Goal: Task Accomplishment & Management: Manage account settings

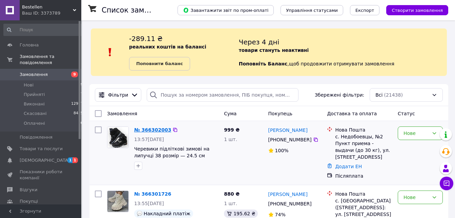
click at [151, 130] on link "№ 366302003" at bounding box center [152, 129] width 37 height 5
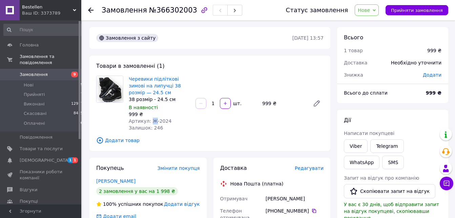
click at [153, 120] on span "Артикул: Ж-2024" at bounding box center [150, 120] width 43 height 5
click at [166, 119] on div "Артикул: Ж-2024" at bounding box center [159, 120] width 61 height 7
copy span "Ж-2024"
click at [403, 14] on button "Прийняти замовлення" at bounding box center [416, 10] width 63 height 10
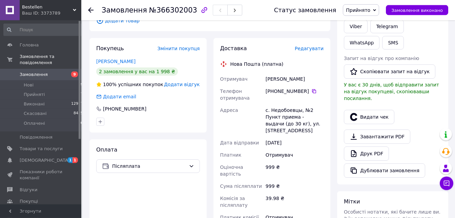
scroll to position [138, 0]
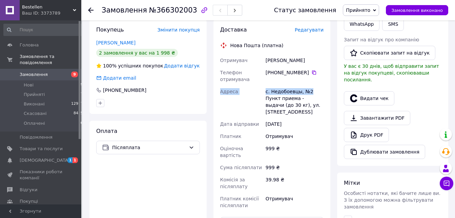
drag, startPoint x: 265, startPoint y: 60, endPoint x: 307, endPoint y: 92, distance: 52.6
click at [307, 92] on div "Отримувач [PERSON_NAME] Телефон отримувача [PHONE_NUMBER]   [GEOGRAPHIC_DATA] с…" at bounding box center [272, 132] width 106 height 157
copy div "Адреса с. Недобоевцы, №2"
click at [212, 144] on div "Доставка Редагувати Нова Пошта (платна) Отримувач [PERSON_NAME] Телефон отримув…" at bounding box center [272, 151] width 124 height 264
click at [311, 72] on icon at bounding box center [313, 72] width 5 height 5
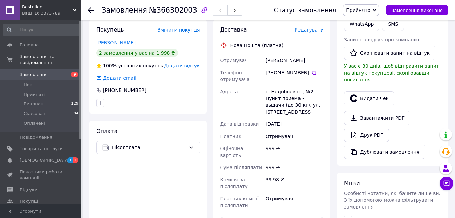
click at [167, 12] on span "№366302003" at bounding box center [173, 10] width 48 height 8
copy span "366302003"
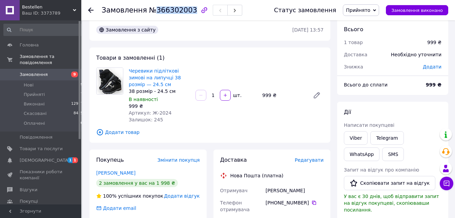
scroll to position [0, 0]
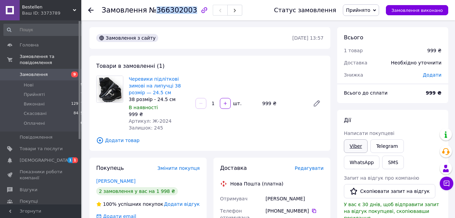
click at [359, 146] on link "Viber" at bounding box center [356, 146] width 24 height 14
click at [145, 85] on link "Черевики підліткові зимові на липучці 38 розмір — 24.5 см" at bounding box center [155, 85] width 52 height 19
drag, startPoint x: 45, startPoint y: 79, endPoint x: 145, endPoint y: 50, distance: 104.1
click at [45, 80] on li "Нові 9" at bounding box center [43, 84] width 87 height 9
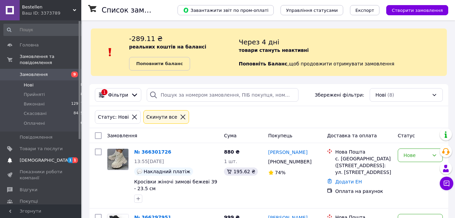
click at [42, 157] on span "[DEMOGRAPHIC_DATA]" at bounding box center [45, 160] width 50 height 6
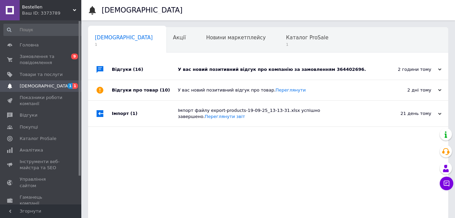
drag, startPoint x: 365, startPoint y: 68, endPoint x: 335, endPoint y: 64, distance: 30.5
click at [365, 68] on div "У вас новий позитивний відгук про компанію за замовленням 364402696." at bounding box center [276, 69] width 196 height 6
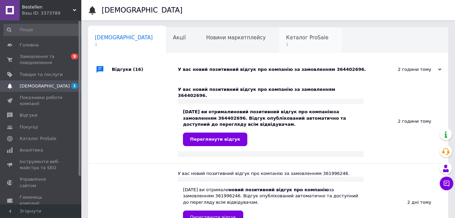
click at [286, 37] on span "Каталог ProSale" at bounding box center [307, 38] width 42 height 6
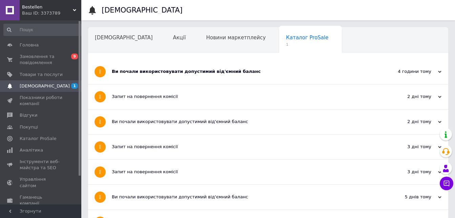
click at [249, 68] on div "Ви почали використовувати допустимий від'ємний баланс" at bounding box center [243, 71] width 262 height 25
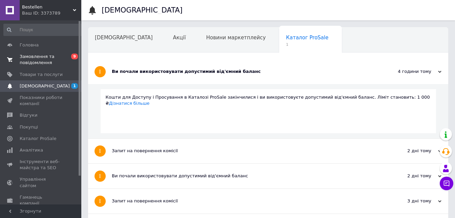
click at [37, 61] on span "Замовлення та повідомлення" at bounding box center [41, 59] width 43 height 12
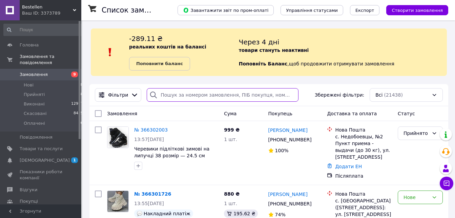
click at [177, 98] on input "search" at bounding box center [223, 95] width 152 height 14
paste input "0685097978"
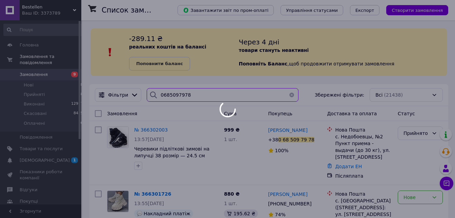
type input "0685097978"
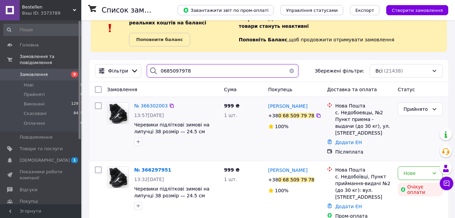
scroll to position [31, 0]
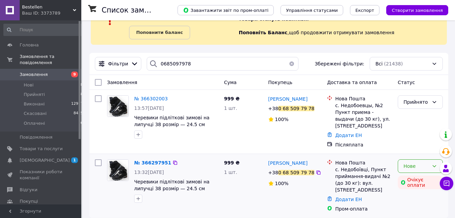
click at [436, 163] on icon at bounding box center [433, 165] width 5 height 5
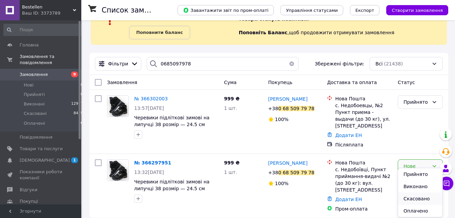
click at [416, 201] on li "Скасовано" at bounding box center [420, 198] width 44 height 12
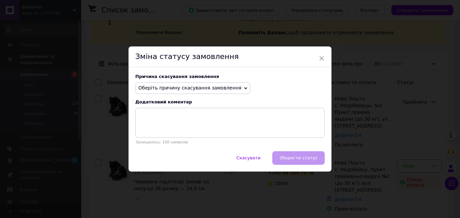
click at [180, 90] on span "Оберіть причину скасування замовлення" at bounding box center [189, 87] width 103 height 5
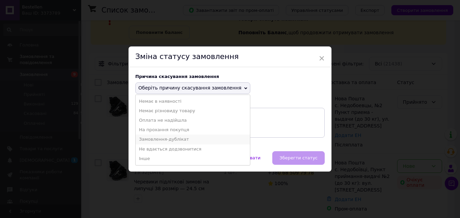
click at [172, 139] on li "Замовлення-дублікат" at bounding box center [193, 138] width 114 height 9
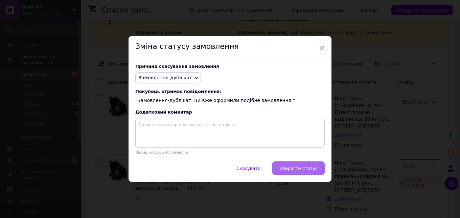
click at [291, 168] on span "Зберегти статус" at bounding box center [299, 168] width 38 height 5
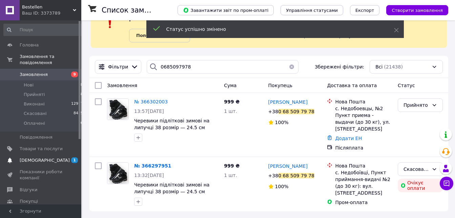
scroll to position [22, 0]
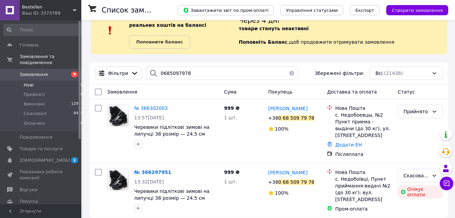
click at [33, 80] on li "Нові 8" at bounding box center [43, 84] width 87 height 9
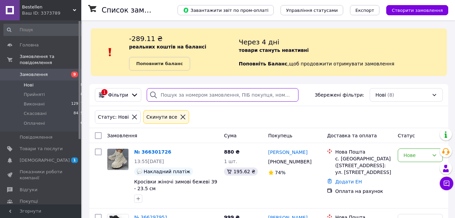
click at [228, 98] on input "search" at bounding box center [223, 95] width 152 height 14
paste input "366072853"
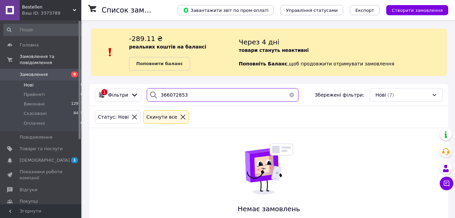
type input "366072853"
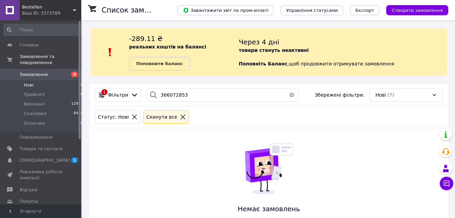
click at [44, 71] on span "Замовлення" at bounding box center [41, 74] width 43 height 6
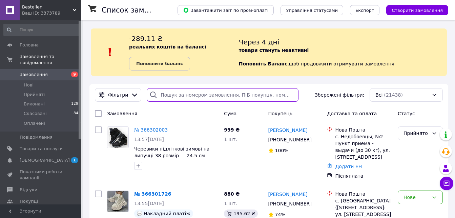
click at [207, 98] on input "search" at bounding box center [223, 95] width 152 height 14
paste input "366072853"
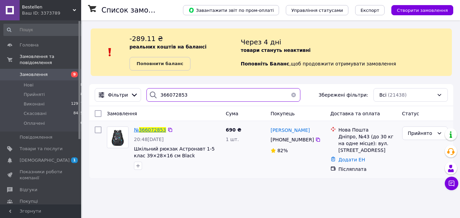
type input "366072853"
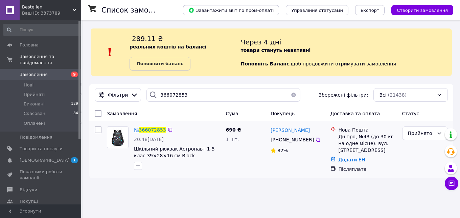
click at [155, 130] on span "366072853" at bounding box center [152, 129] width 27 height 5
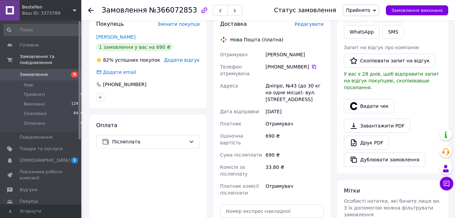
scroll to position [138, 0]
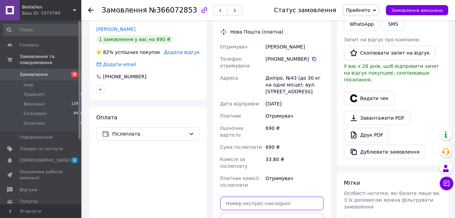
click at [267, 198] on input "text" at bounding box center [272, 203] width 104 height 14
paste input "20451269115905"
type input "20451269115905"
drag, startPoint x: 277, startPoint y: 213, endPoint x: 289, endPoint y: 198, distance: 19.1
click at [278, 208] on button "Передати номер" at bounding box center [272, 220] width 104 height 14
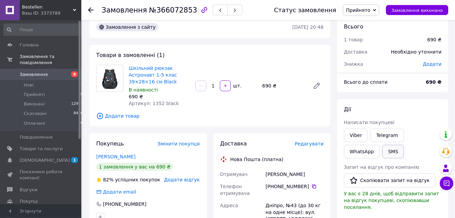
scroll to position [0, 0]
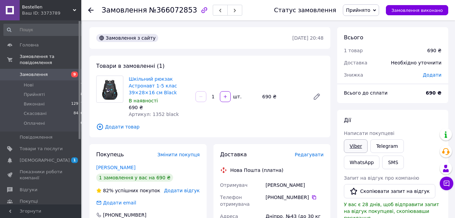
click at [362, 142] on link "Viber" at bounding box center [356, 146] width 24 height 14
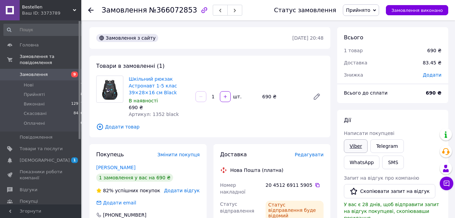
click at [350, 145] on link "Viber" at bounding box center [356, 146] width 24 height 14
click at [55, 71] on span "Замовлення" at bounding box center [41, 74] width 43 height 6
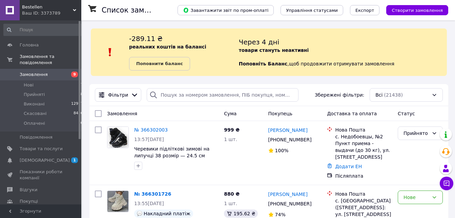
click at [232, 41] on div "-289.11 ₴ реальних коштів на балансі Поповнити баланс" at bounding box center [184, 52] width 110 height 37
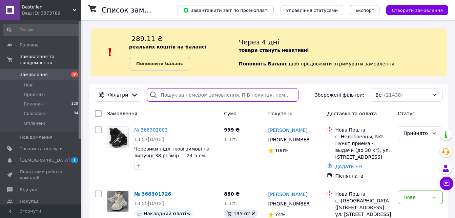
click at [214, 96] on input "search" at bounding box center [223, 95] width 152 height 14
paste input "366161933"
type input "366161933"
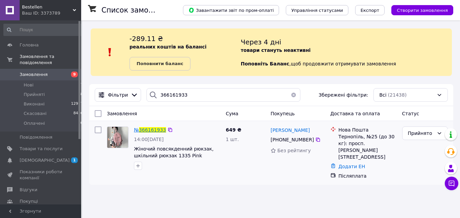
click at [152, 131] on span "366161933" at bounding box center [152, 129] width 27 height 5
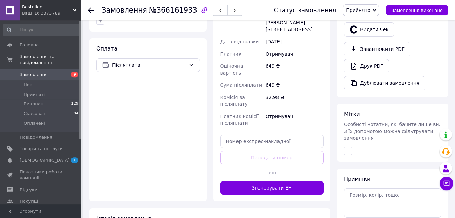
scroll to position [207, 0]
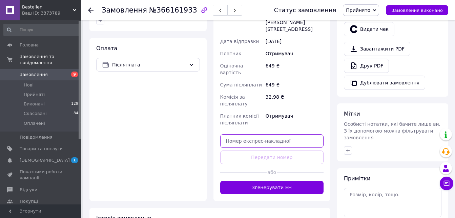
click at [278, 134] on input "text" at bounding box center [272, 141] width 104 height 14
paste input "20451269116924"
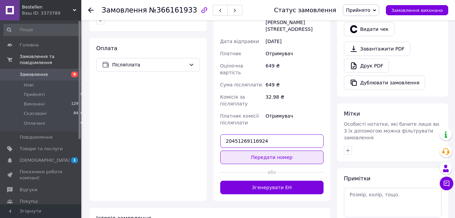
type input "20451269116924"
click at [281, 150] on button "Передати номер" at bounding box center [272, 157] width 104 height 14
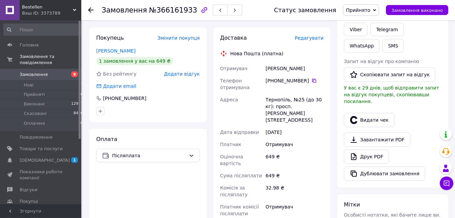
scroll to position [69, 0]
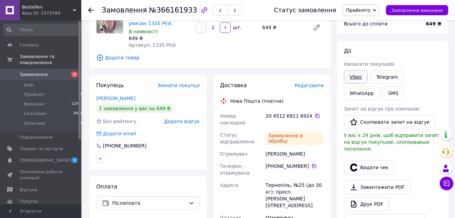
click at [353, 76] on link "Viber" at bounding box center [356, 77] width 24 height 14
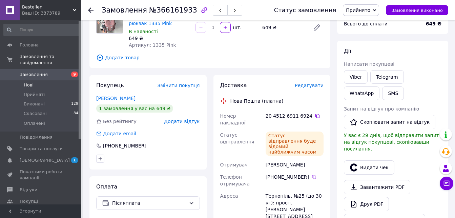
click at [40, 81] on li "Нові 7" at bounding box center [43, 84] width 87 height 9
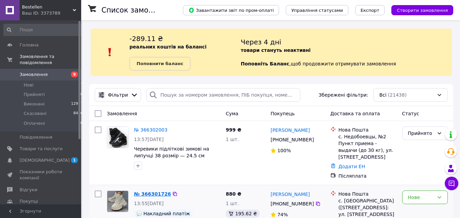
click at [152, 130] on link "№ 366302003" at bounding box center [151, 129] width 34 height 5
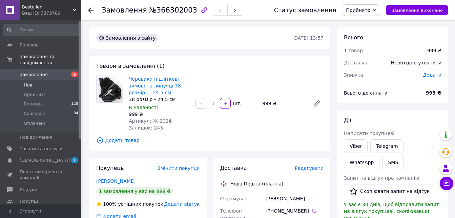
click at [47, 80] on li "Нові 7" at bounding box center [43, 84] width 87 height 9
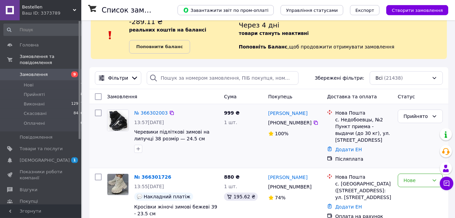
scroll to position [35, 0]
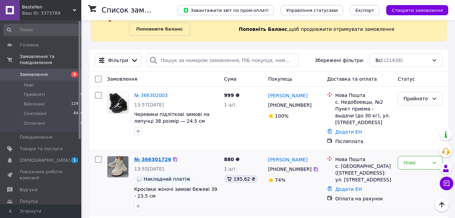
click at [142, 156] on link "№ 366301726" at bounding box center [152, 158] width 37 height 5
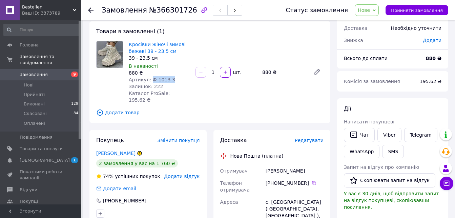
drag, startPoint x: 150, startPoint y: 79, endPoint x: 182, endPoint y: 78, distance: 32.2
click at [182, 78] on div "Артикул: Ф-1013-3" at bounding box center [159, 79] width 61 height 7
copy span "Ф-1013-3"
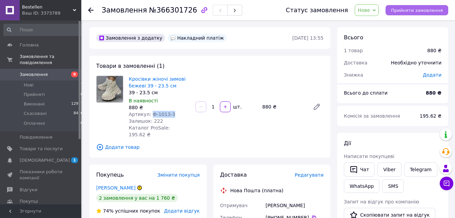
click at [428, 9] on span "Прийняти замовлення" at bounding box center [417, 10] width 52 height 5
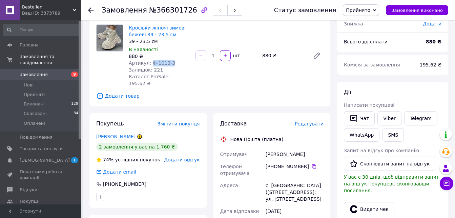
scroll to position [104, 0]
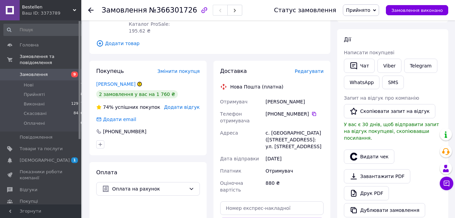
drag, startPoint x: 266, startPoint y: 95, endPoint x: 319, endPoint y: 145, distance: 73.3
click at [319, 145] on div "Отримувач [PERSON_NAME] Телефон отримувача [PHONE_NUMBER]   Адреса [PERSON_NAME…" at bounding box center [272, 145] width 106 height 100
copy div "Адреса с. [GEOGRAPHIC_DATA] ([STREET_ADDRESS]: ул. [STREET_ADDRESS]"
drag, startPoint x: 319, startPoint y: 169, endPoint x: 317, endPoint y: 145, distance: 24.8
click at [319, 169] on div "Отримувач" at bounding box center [294, 171] width 61 height 12
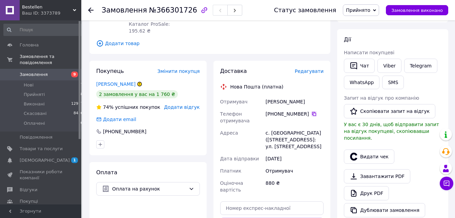
click at [312, 112] on icon at bounding box center [314, 114] width 4 height 4
click at [166, 6] on span "№366301726" at bounding box center [173, 10] width 48 height 8
copy span "366301726"
click at [393, 63] on link "Viber" at bounding box center [389, 66] width 24 height 14
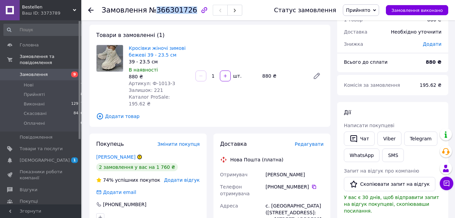
scroll to position [0, 0]
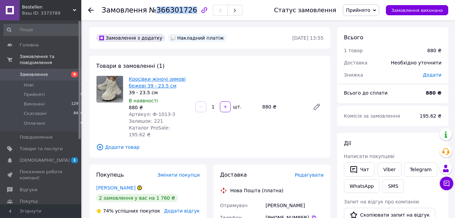
click at [151, 88] on link "Кросівки жіночі зимові бежеві 39 - 23.5 см" at bounding box center [157, 82] width 57 height 12
click at [47, 80] on li "Нові 7" at bounding box center [43, 84] width 87 height 9
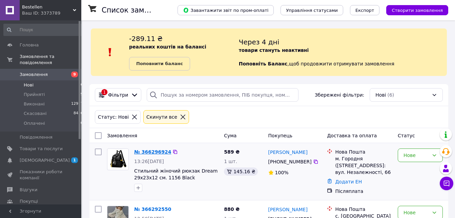
click at [153, 151] on link "№ 366296924" at bounding box center [152, 151] width 37 height 5
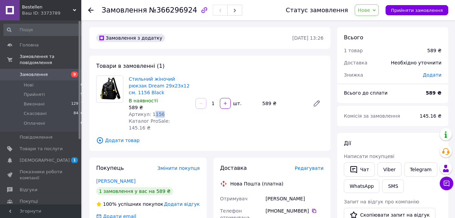
drag, startPoint x: 150, startPoint y: 114, endPoint x: 168, endPoint y: 113, distance: 18.0
click at [166, 114] on div "Артикул: 1156" at bounding box center [159, 114] width 61 height 7
drag, startPoint x: 171, startPoint y: 108, endPoint x: 163, endPoint y: 98, distance: 14.0
click at [171, 108] on div "589 ₴" at bounding box center [159, 107] width 61 height 7
drag, startPoint x: 159, startPoint y: 93, endPoint x: 173, endPoint y: 87, distance: 15.5
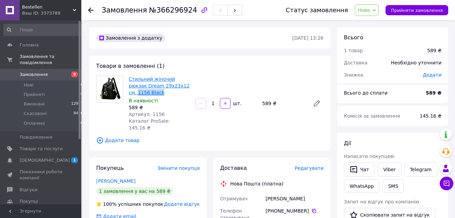
click at [173, 87] on span "Стильний жіночий рюкзак Dream 29х23х12 см. 1156 Black" at bounding box center [159, 85] width 61 height 20
copy link "1156 Black"
drag, startPoint x: 417, startPoint y: 12, endPoint x: 408, endPoint y: 16, distance: 9.2
click at [417, 12] on span "Прийняти замовлення" at bounding box center [417, 10] width 52 height 5
click at [169, 10] on span "№366296924" at bounding box center [173, 10] width 48 height 8
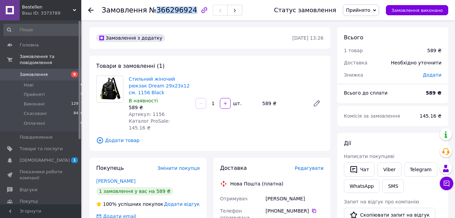
click at [169, 10] on span "№366296924" at bounding box center [173, 10] width 48 height 8
copy span "366296924"
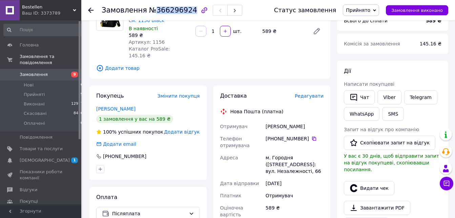
scroll to position [104, 0]
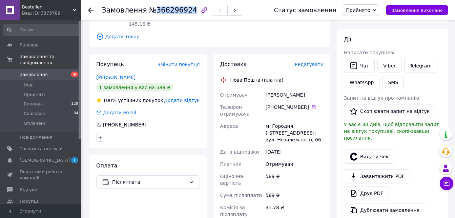
drag, startPoint x: 267, startPoint y: 91, endPoint x: 283, endPoint y: 125, distance: 37.6
click at [327, 132] on div "Доставка Редагувати Нова Пошта (платна) Отримувач [PERSON_NAME] Телефон отримув…" at bounding box center [271, 182] width 117 height 257
copy div "Адреса [PERSON_NAME]. Городня ([STREET_ADDRESS]: вул. Незалежності, 66"
click at [307, 148] on div "[DATE]" at bounding box center [294, 152] width 61 height 12
click at [311, 104] on icon at bounding box center [313, 106] width 5 height 5
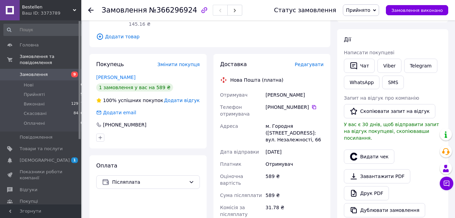
scroll to position [0, 0]
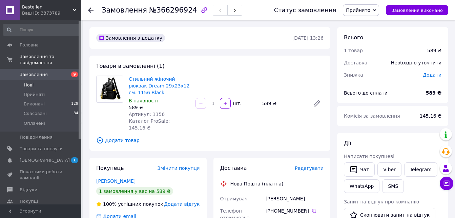
click at [48, 80] on li "Нові 6" at bounding box center [43, 84] width 87 height 9
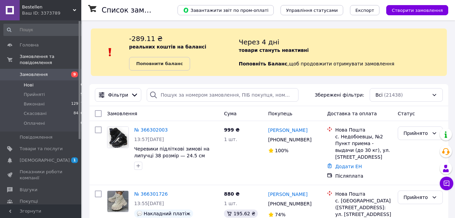
click at [36, 80] on li "Нові 6" at bounding box center [43, 84] width 87 height 9
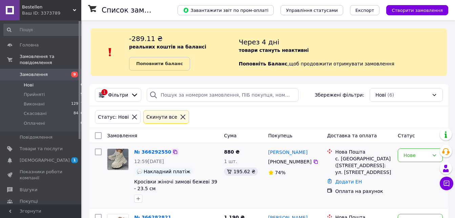
click at [172, 152] on icon at bounding box center [174, 151] width 5 height 5
click at [409, 154] on div "Нове" at bounding box center [415, 154] width 25 height 7
click at [420, 192] on li "Скасовано" at bounding box center [420, 194] width 44 height 12
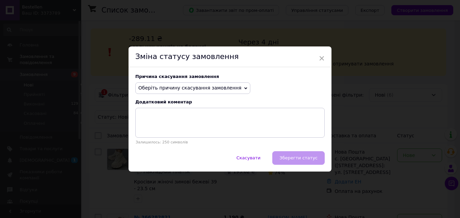
click at [210, 87] on span "Оберіть причину скасування замовлення" at bounding box center [189, 87] width 103 height 5
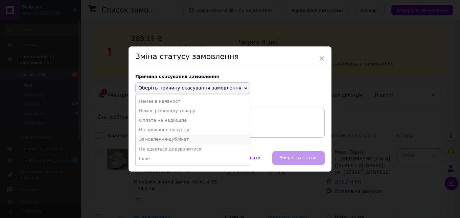
click at [194, 137] on li "Замовлення-дублікат" at bounding box center [193, 138] width 114 height 9
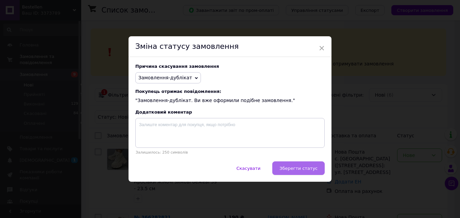
click at [284, 167] on span "Зберегти статус" at bounding box center [299, 168] width 38 height 5
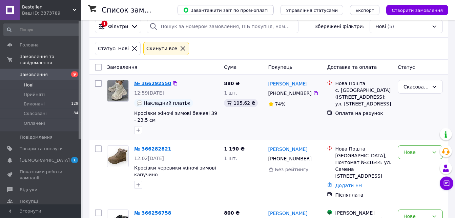
scroll to position [69, 0]
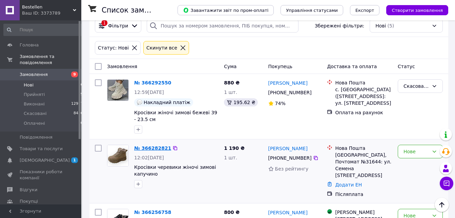
click at [152, 147] on link "№ 366282821" at bounding box center [152, 147] width 37 height 5
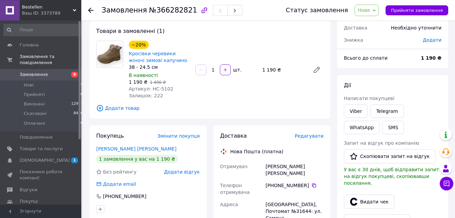
scroll to position [35, 0]
drag, startPoint x: 150, startPoint y: 89, endPoint x: 183, endPoint y: 88, distance: 33.2
click at [183, 88] on div "Артикул: НС-5102" at bounding box center [159, 89] width 61 height 7
copy span "НС-5102"
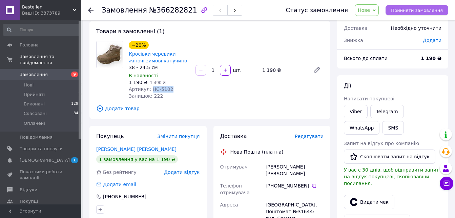
click at [412, 14] on button "Прийняти замовлення" at bounding box center [416, 10] width 63 height 10
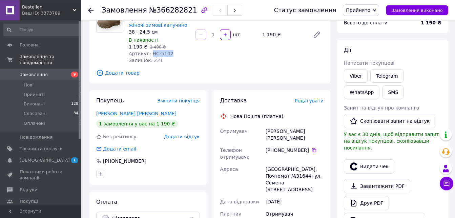
scroll to position [104, 0]
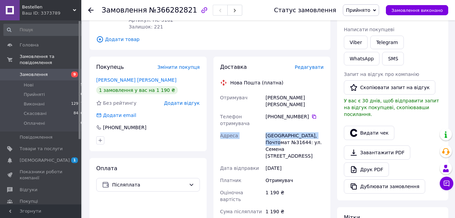
drag, startPoint x: 266, startPoint y: 99, endPoint x: 284, endPoint y: 138, distance: 42.9
click at [284, 138] on div "Отримувач [PERSON_NAME] [PERSON_NAME] Телефон отримувача [PHONE_NUMBER]   [PERS…" at bounding box center [272, 173] width 106 height 164
click at [298, 174] on div "Отримувач" at bounding box center [294, 180] width 61 height 12
click at [312, 114] on icon at bounding box center [314, 116] width 4 height 4
click at [167, 11] on span "№366282821" at bounding box center [173, 10] width 48 height 8
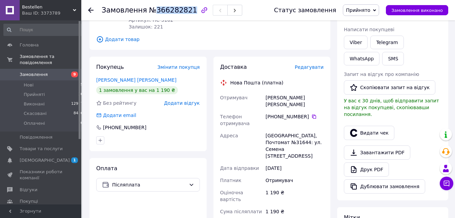
click at [167, 11] on span "№366282821" at bounding box center [173, 10] width 48 height 8
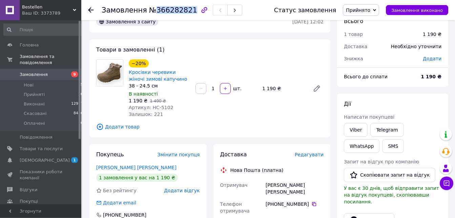
scroll to position [0, 0]
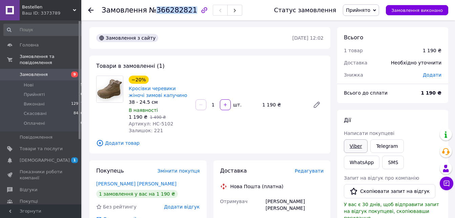
click at [358, 142] on link "Viber" at bounding box center [356, 146] width 24 height 14
click at [166, 87] on link "Кросівки черевики жіночі зимові капучино" at bounding box center [158, 92] width 59 height 12
click at [50, 80] on li "Нові 5" at bounding box center [43, 84] width 87 height 9
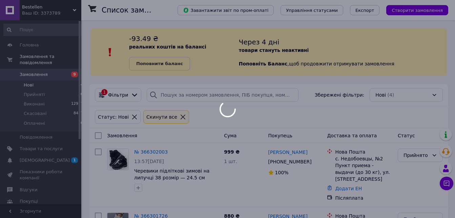
click at [31, 80] on div at bounding box center [227, 109] width 455 height 218
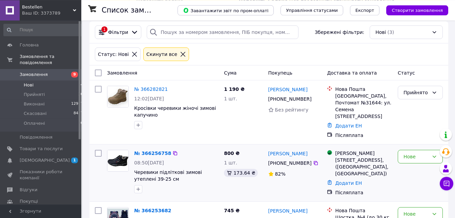
scroll to position [69, 0]
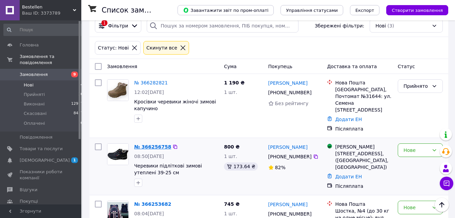
click at [153, 144] on link "№ 366256758" at bounding box center [152, 146] width 37 height 5
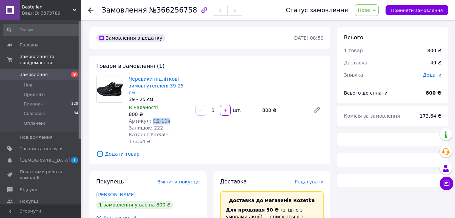
drag, startPoint x: 150, startPoint y: 113, endPoint x: 174, endPoint y: 113, distance: 24.4
click at [174, 117] on div "Артикул: СД-10ч" at bounding box center [159, 120] width 61 height 7
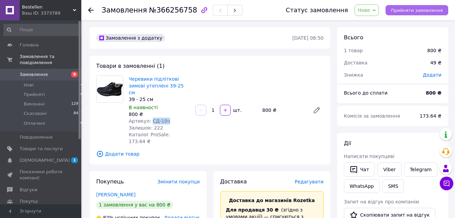
click at [412, 11] on span "Прийняти замовлення" at bounding box center [417, 10] width 52 height 5
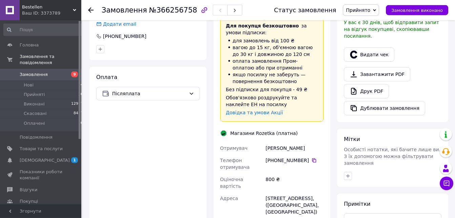
scroll to position [207, 0]
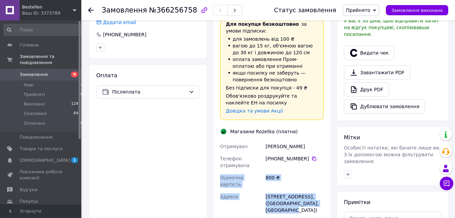
drag, startPoint x: 265, startPoint y: 127, endPoint x: 254, endPoint y: 177, distance: 51.8
click at [290, 182] on div "Отримувач [PERSON_NAME] Телефон отримувача [PHONE_NUMBER]   Оціночна вартість 8…" at bounding box center [272, 203] width 106 height 127
drag, startPoint x: 291, startPoint y: 158, endPoint x: 305, endPoint y: 149, distance: 17.1
click at [291, 171] on div "800 ₴" at bounding box center [294, 180] width 61 height 19
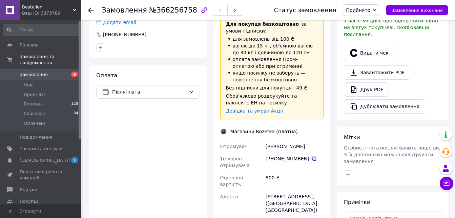
click at [312, 156] on icon at bounding box center [314, 158] width 4 height 4
click at [167, 9] on span "№366256758" at bounding box center [173, 10] width 48 height 8
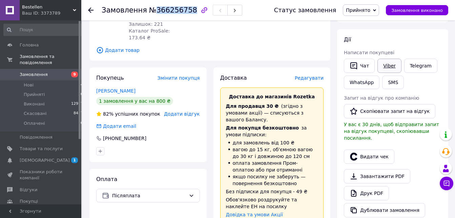
click at [384, 68] on link "Viber" at bounding box center [389, 66] width 24 height 14
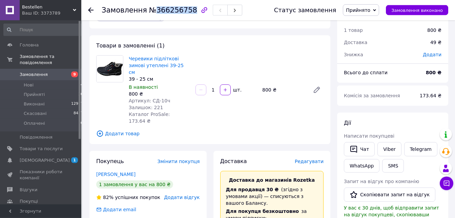
scroll to position [0, 0]
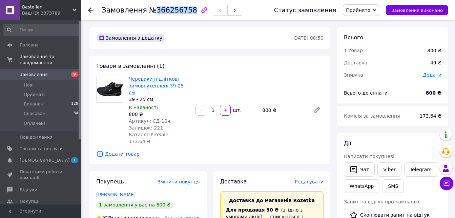
click at [164, 79] on link "Черевики підліткові зимові утеплені 39-25 см" at bounding box center [156, 85] width 55 height 19
click at [40, 80] on li "Нові 4" at bounding box center [43, 84] width 87 height 9
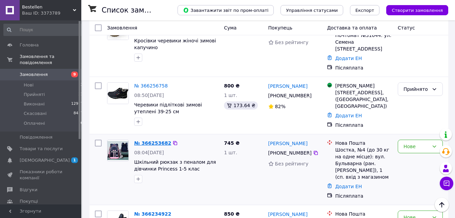
click at [151, 140] on link "№ 366253682" at bounding box center [152, 142] width 37 height 5
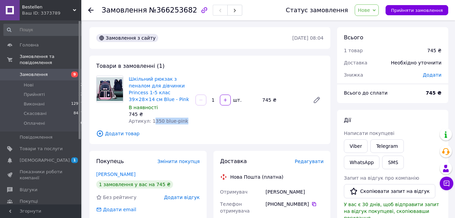
drag, startPoint x: 170, startPoint y: 123, endPoint x: 200, endPoint y: 120, distance: 29.9
click at [200, 120] on div "Шкільний рюкзак з пеналом для дівчинки Princess 1-5 клас 39×28×14 см Blue - Pin…" at bounding box center [226, 99] width 200 height 51
click at [160, 121] on span "Артикул: 1350 blue-pink" at bounding box center [159, 120] width 60 height 5
drag, startPoint x: 149, startPoint y: 120, endPoint x: 196, endPoint y: 118, distance: 47.1
click at [196, 118] on div "Шкільний рюкзак з пеналом для дівчинки Princess 1-5 клас 39×28×14 см Blue - Pin…" at bounding box center [226, 99] width 200 height 51
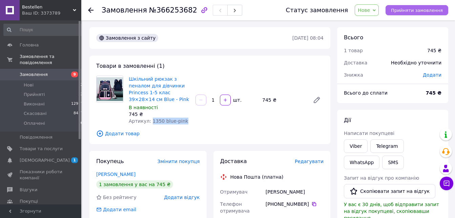
click at [412, 9] on span "Прийняти замовлення" at bounding box center [417, 10] width 52 height 5
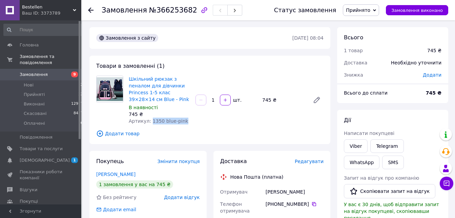
scroll to position [69, 0]
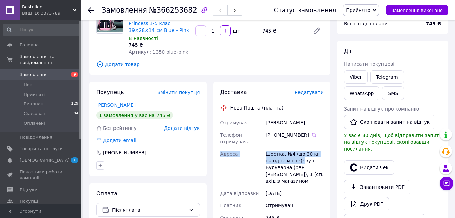
drag, startPoint x: 265, startPoint y: 121, endPoint x: 294, endPoint y: 157, distance: 45.6
click at [294, 157] on div "Отримувач [PERSON_NAME] Телефон отримувача [PHONE_NUMBER]   [PERSON_NAME], №4 (…" at bounding box center [272, 198] width 106 height 164
click at [291, 152] on div "Шостка, №4 (до 30 кг на одне місце): вул. Бульварна (ран. [PERSON_NAME]), 1 (сп…" at bounding box center [294, 167] width 61 height 39
click at [317, 179] on div "Шостка, №4 (до 30 кг на одне місце): вул. Бульварна (ран. [PERSON_NAME]), 1 (сп…" at bounding box center [294, 167] width 61 height 39
click at [311, 136] on icon at bounding box center [313, 134] width 5 height 5
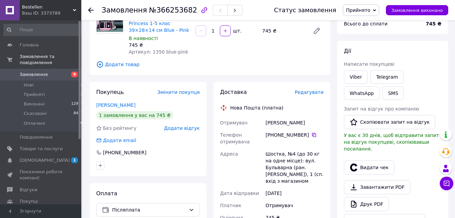
click at [167, 9] on span "№366253682" at bounding box center [173, 10] width 48 height 8
click at [360, 76] on link "Viber" at bounding box center [356, 77] width 24 height 14
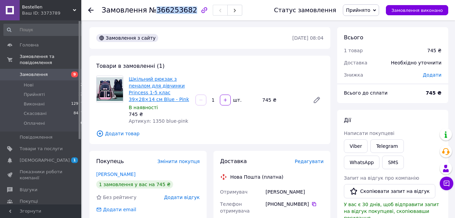
click at [165, 93] on link "Шкільний рюкзак з пеналом для дівчинки Princess 1-5 клас 39×28×14 см Blue - Pink" at bounding box center [159, 89] width 60 height 26
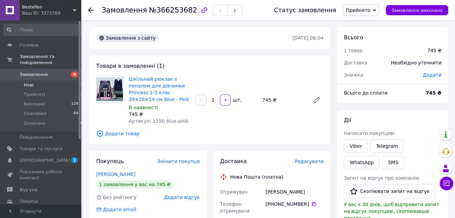
click at [37, 80] on li "Нові 2" at bounding box center [43, 84] width 87 height 9
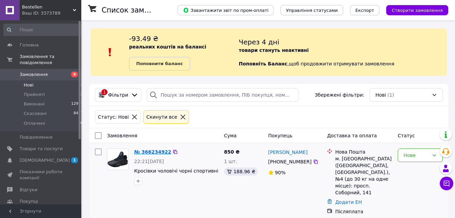
click at [151, 151] on link "№ 366234922" at bounding box center [152, 151] width 37 height 5
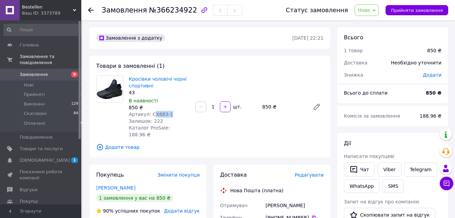
drag, startPoint x: 154, startPoint y: 114, endPoint x: 169, endPoint y: 116, distance: 15.0
click at [169, 116] on div "Артикул: СХ683-1" at bounding box center [159, 114] width 61 height 7
click at [157, 113] on span "Артикул: СХ683-1" at bounding box center [151, 113] width 44 height 5
drag, startPoint x: 149, startPoint y: 112, endPoint x: 179, endPoint y: 112, distance: 30.1
click at [179, 112] on div "Артикул: СХ683-1" at bounding box center [159, 114] width 61 height 7
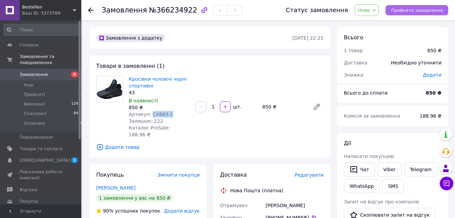
click at [401, 11] on span "Прийняти замовлення" at bounding box center [417, 10] width 52 height 5
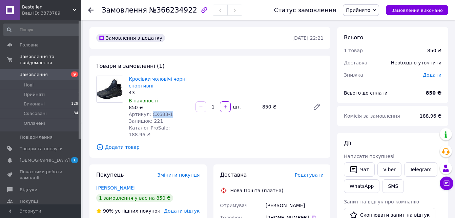
scroll to position [104, 0]
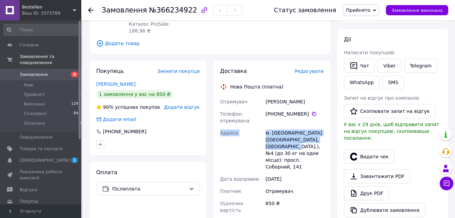
drag, startPoint x: 266, startPoint y: 93, endPoint x: 275, endPoint y: 140, distance: 47.1
click at [275, 140] on div "Отримувач [PERSON_NAME] Телефон отримувача [PHONE_NUMBER]   Адреса м. [GEOGRAPH…" at bounding box center [272, 180] width 106 height 171
click at [248, 153] on div "Адреса" at bounding box center [241, 150] width 45 height 46
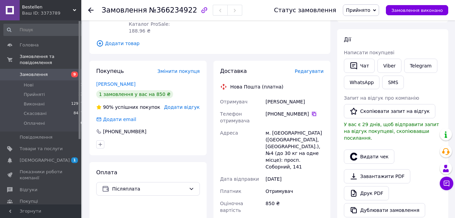
click at [311, 111] on icon at bounding box center [313, 113] width 5 height 5
click at [173, 15] on div "Замовлення №366234922" at bounding box center [172, 10] width 140 height 12
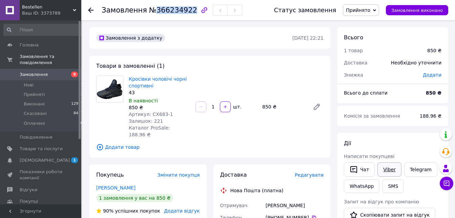
click at [390, 168] on link "Viber" at bounding box center [389, 169] width 24 height 14
click at [163, 82] on link "Кросівки чоловічі чорні спортивні" at bounding box center [158, 82] width 58 height 12
click at [51, 80] on li "Нові 1" at bounding box center [43, 84] width 87 height 9
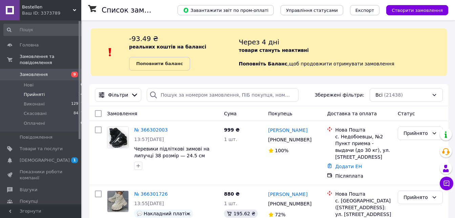
click at [48, 90] on li "Прийняті 24" at bounding box center [43, 94] width 87 height 9
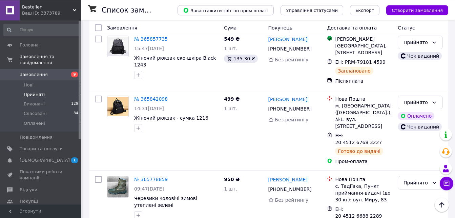
scroll to position [1376, 0]
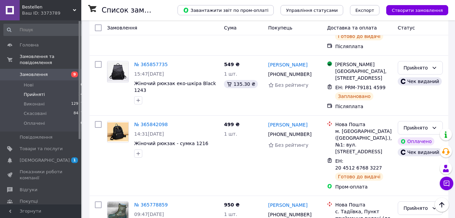
drag, startPoint x: 386, startPoint y: 153, endPoint x: 399, endPoint y: 148, distance: 13.4
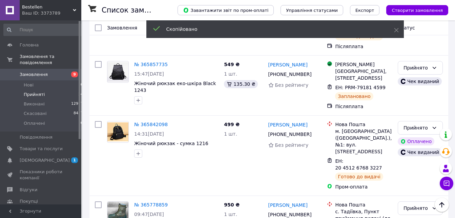
click at [407, 146] on li "Виконано" at bounding box center [420, 147] width 44 height 12
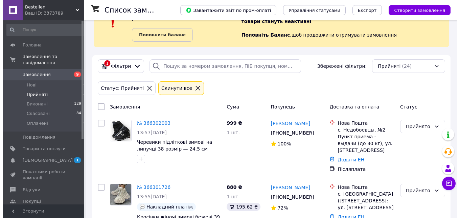
scroll to position [0, 0]
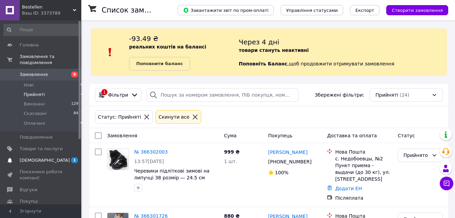
click at [55, 157] on span "[DEMOGRAPHIC_DATA]" at bounding box center [41, 160] width 43 height 6
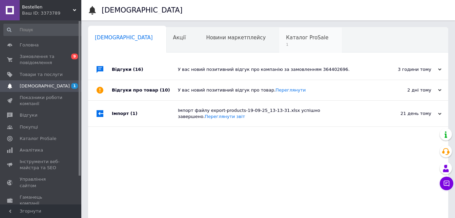
click at [286, 39] on span "Каталог ProSale" at bounding box center [307, 38] width 42 height 6
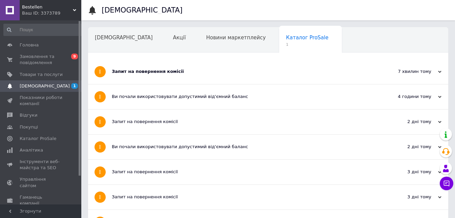
click at [277, 74] on div "Запит на повернення комісії" at bounding box center [243, 71] width 262 height 6
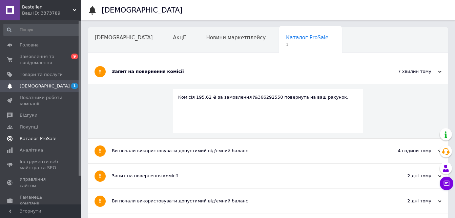
click at [36, 137] on span "Каталог ProSale" at bounding box center [38, 138] width 37 height 6
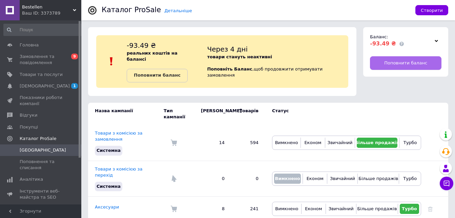
click at [391, 63] on span "Поповнити баланс" at bounding box center [405, 63] width 43 height 6
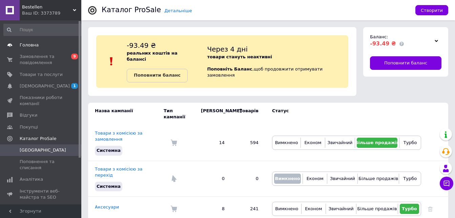
click at [39, 57] on span "Замовлення та повідомлення" at bounding box center [41, 59] width 43 height 12
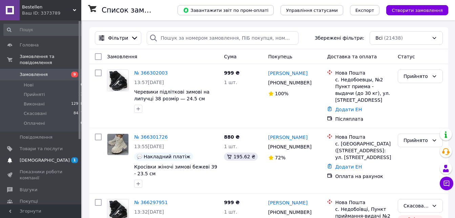
click at [58, 154] on link "[DEMOGRAPHIC_DATA] 1" at bounding box center [43, 160] width 87 height 12
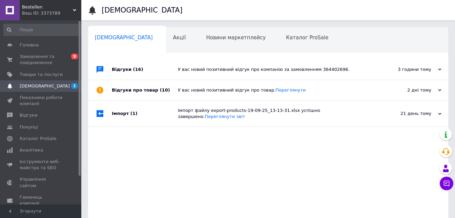
click at [253, 81] on div "У вас новий позитивний відгук про товар. [GEOGRAPHIC_DATA]" at bounding box center [276, 90] width 196 height 20
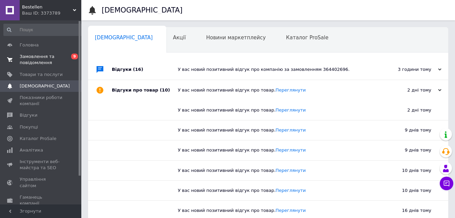
click at [43, 62] on span "Замовлення та повідомлення" at bounding box center [41, 59] width 43 height 12
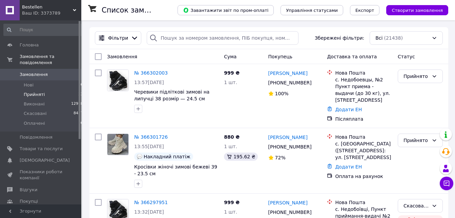
click at [42, 91] on li "Прийняті 23" at bounding box center [43, 94] width 87 height 9
